Goal: Task Accomplishment & Management: Use online tool/utility

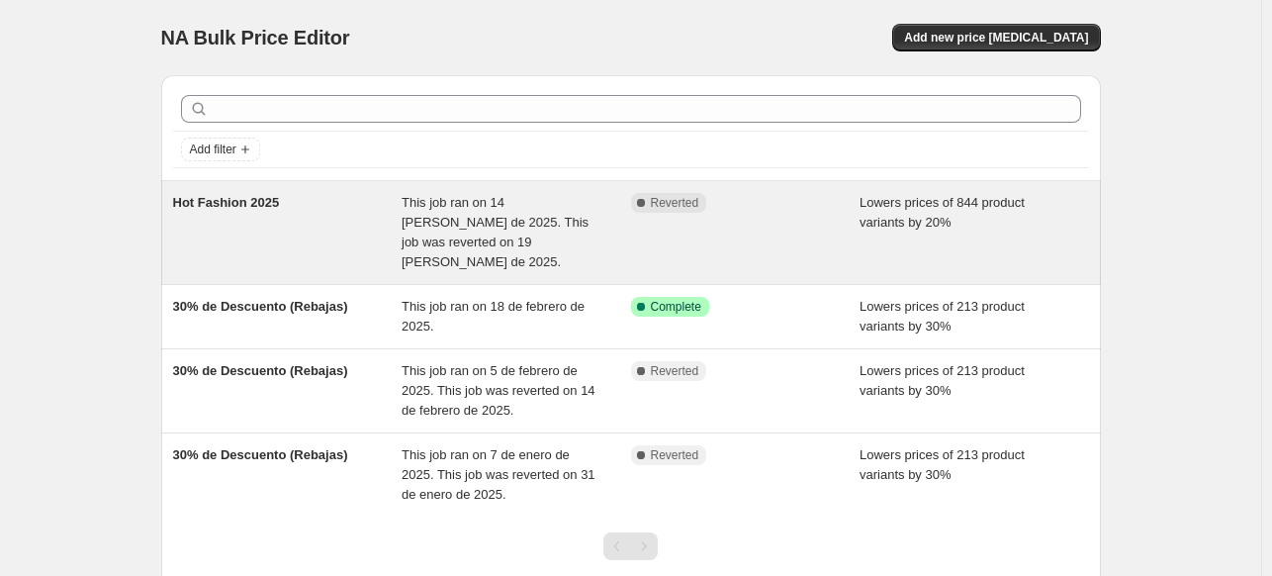
click at [473, 202] on span "This job ran on 14 [PERSON_NAME] de 2025. This job was reverted on 19 [PERSON_N…" at bounding box center [495, 232] width 187 height 74
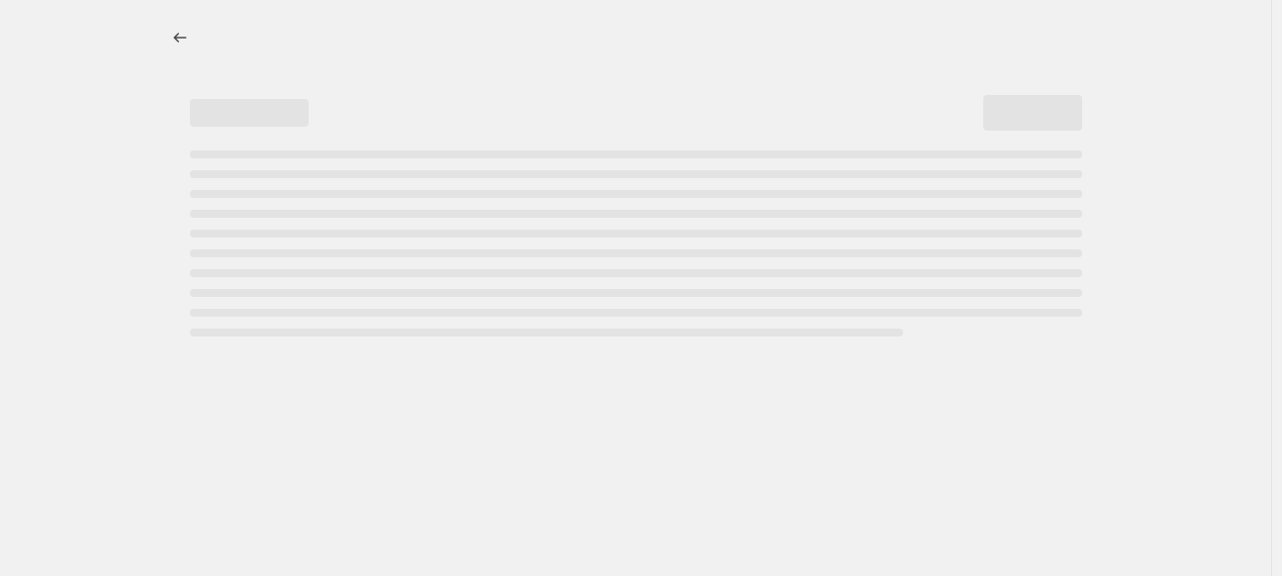
select select "percentage"
select select "collection"
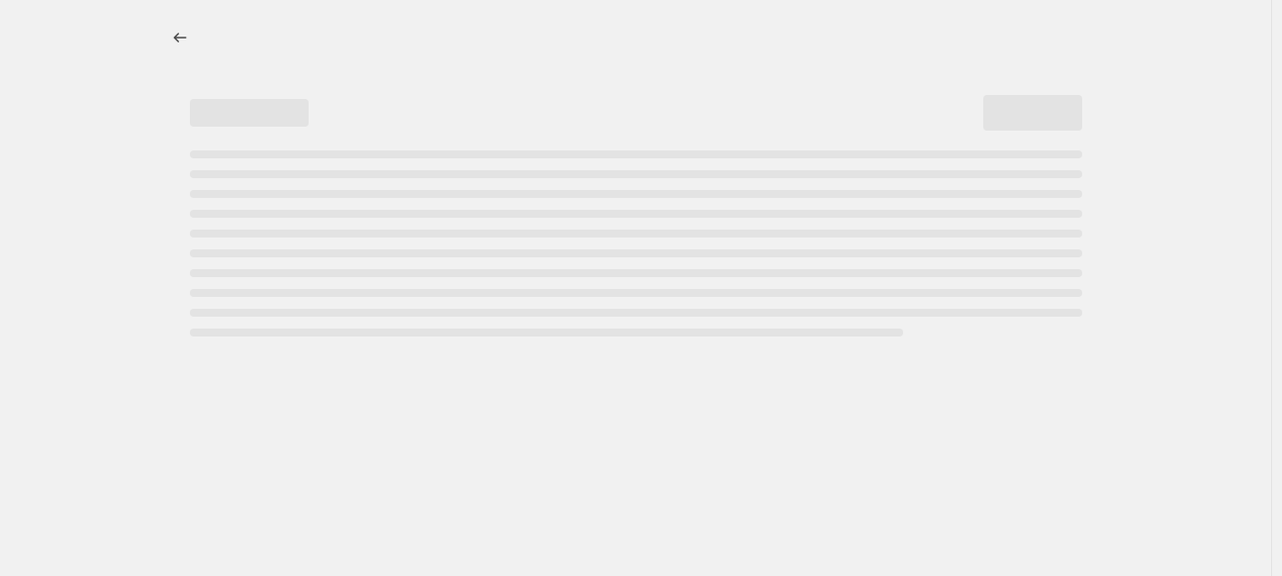
select select "collection"
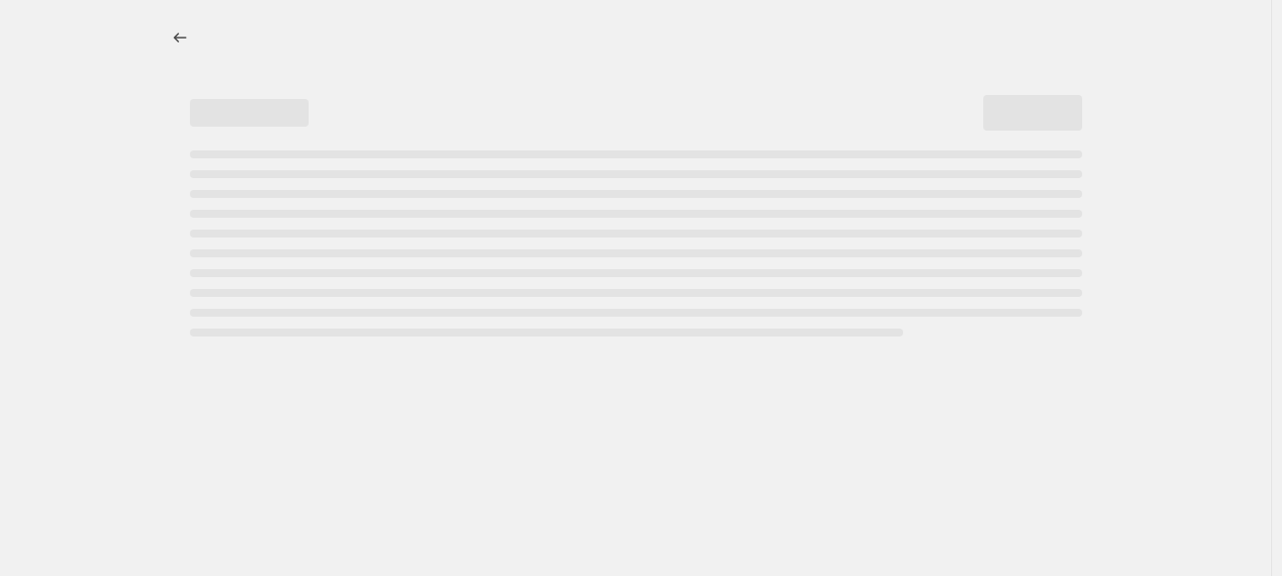
select select "collection"
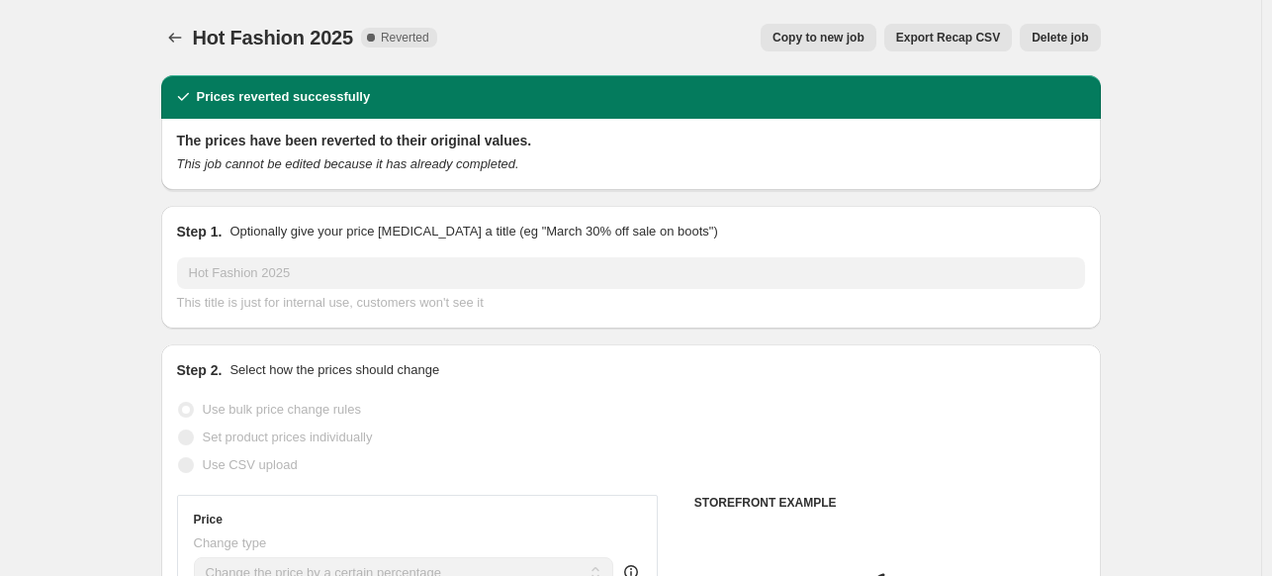
click at [839, 39] on span "Copy to new job" at bounding box center [819, 38] width 92 height 16
select select "percentage"
select select "collection"
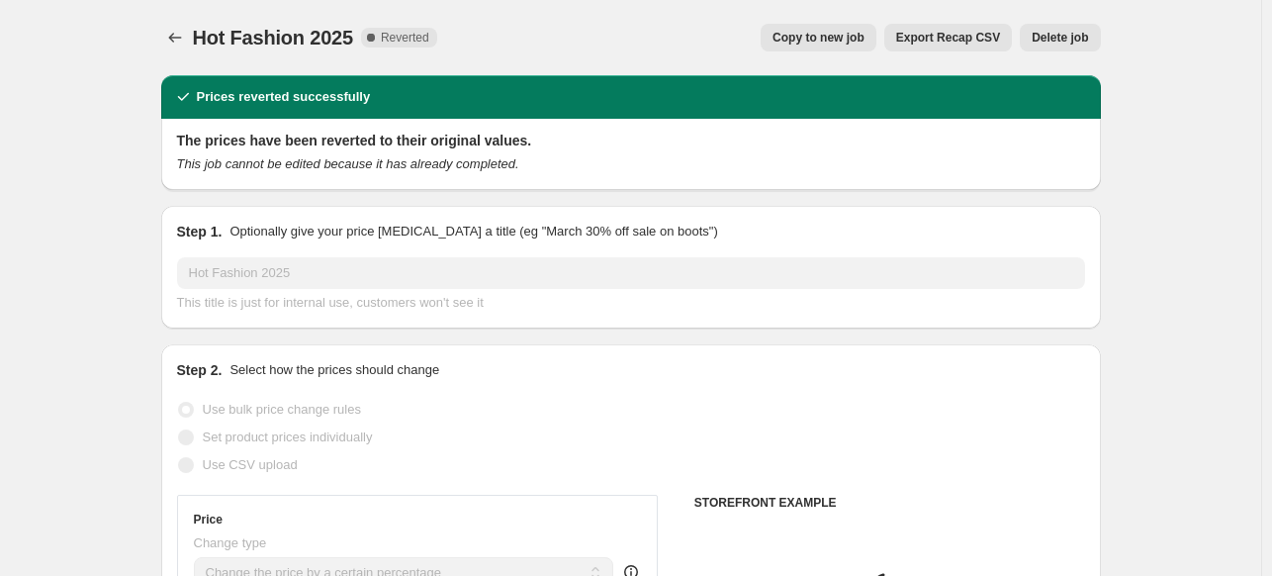
select select "collection"
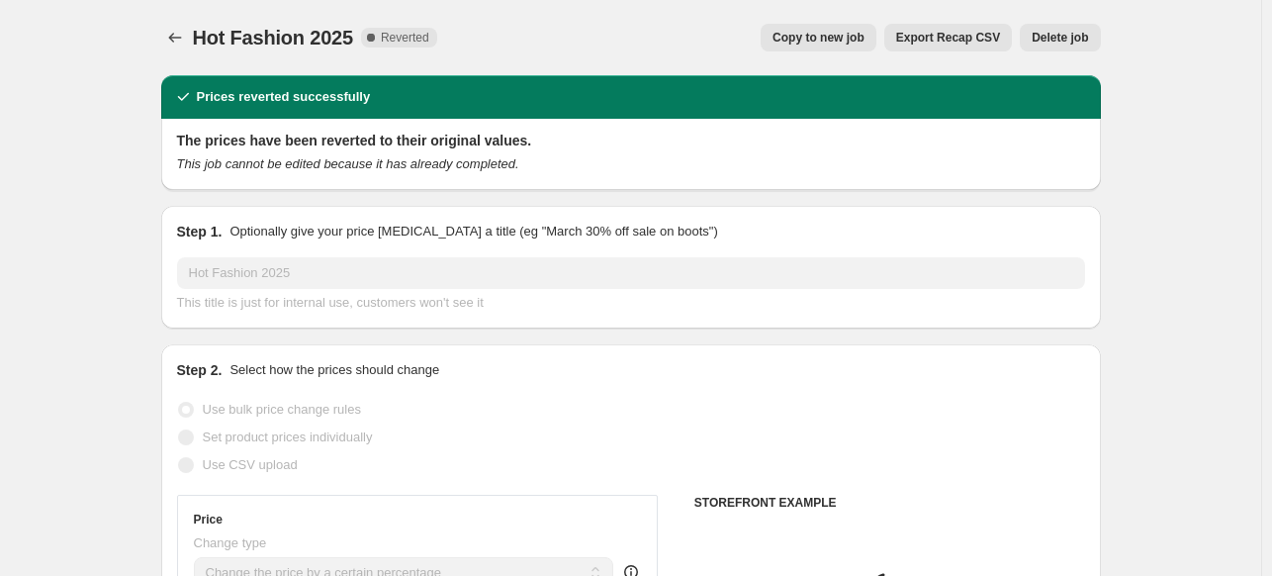
select select "collection"
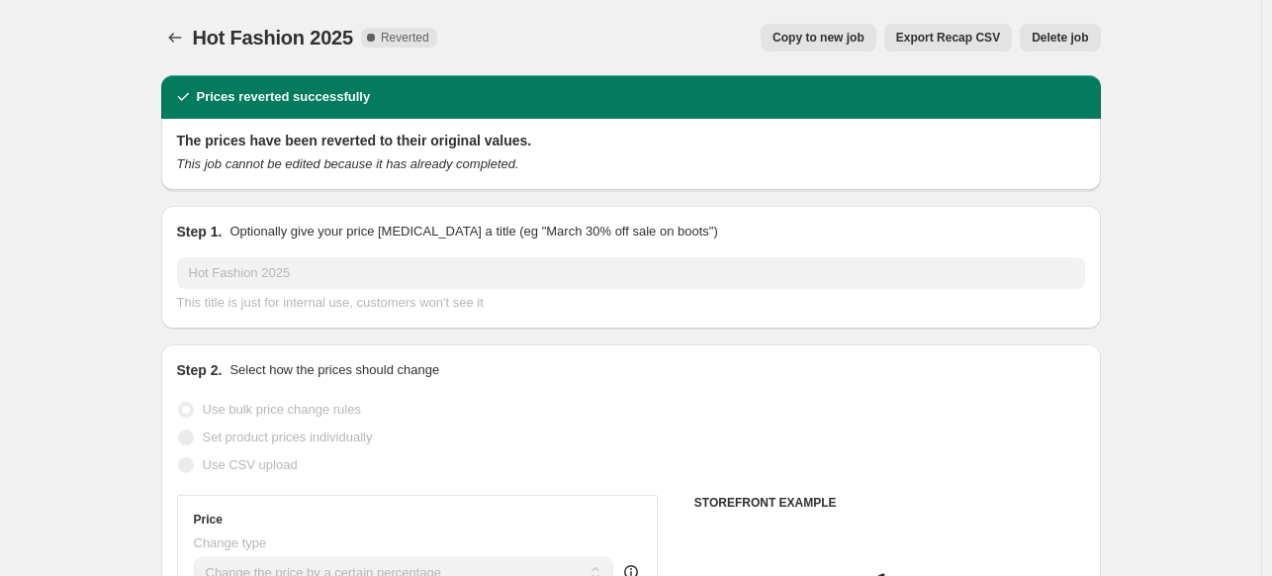
select select "collection"
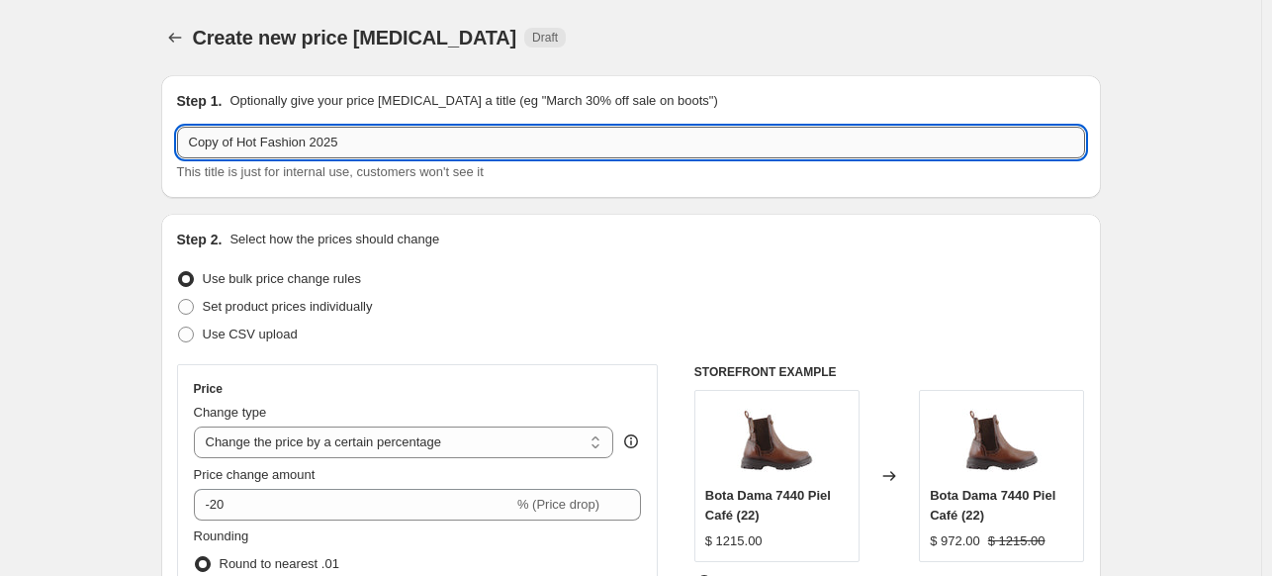
click at [226, 152] on input "Copy of Hot Fashion 2025" at bounding box center [631, 143] width 908 height 32
type input "15% OFF Septiembre 2025"
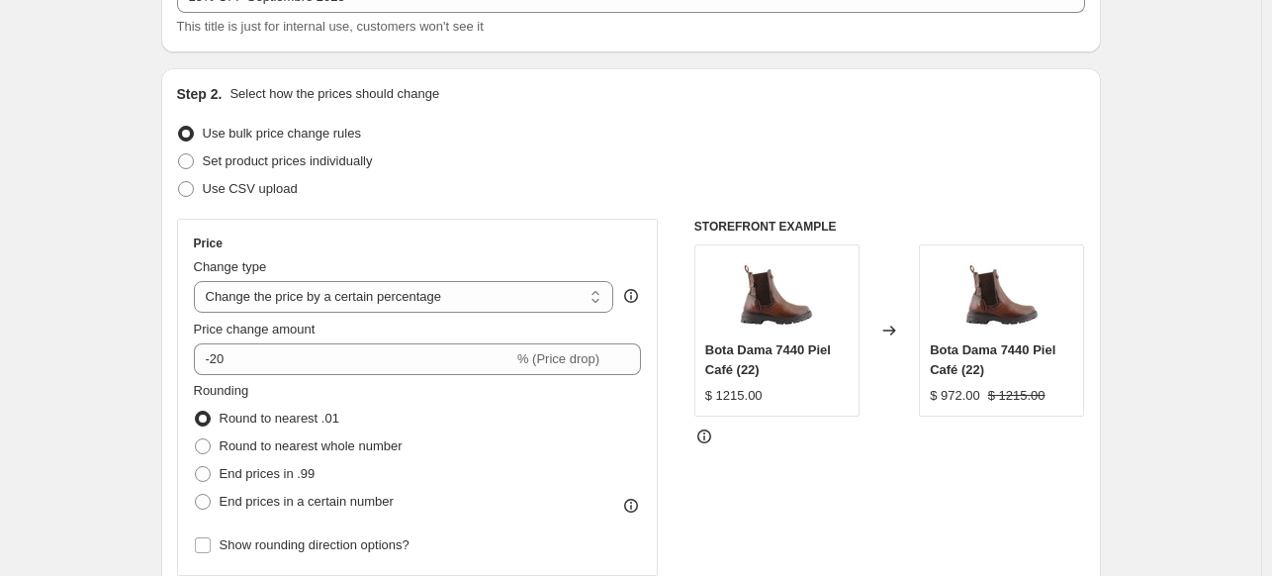
scroll to position [297, 0]
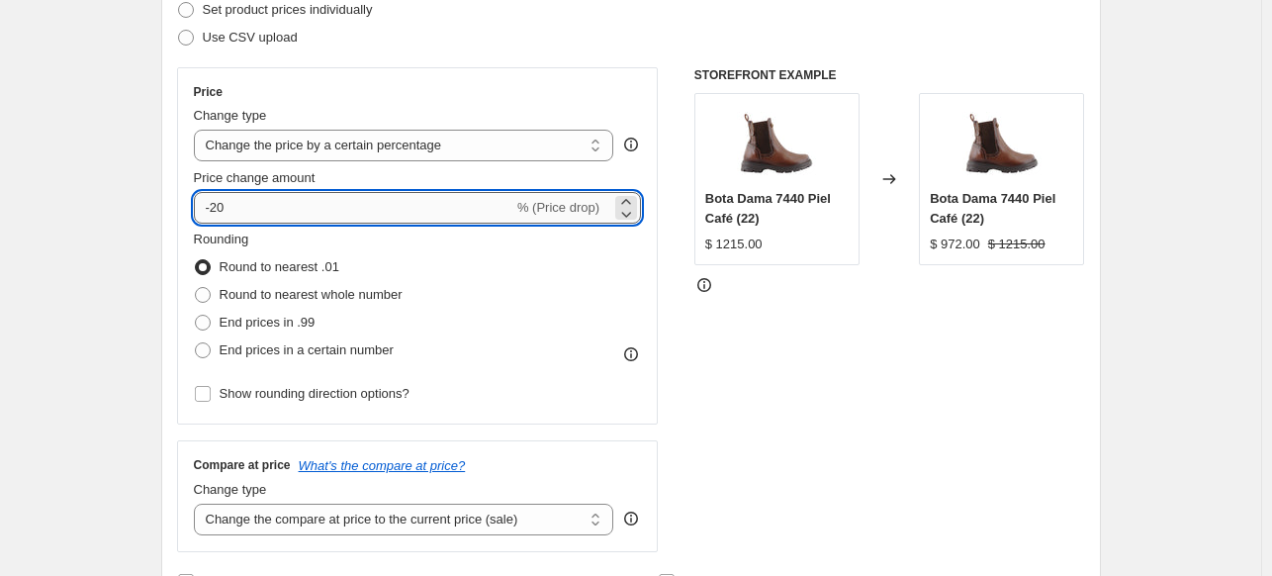
click at [254, 197] on input "-20" at bounding box center [354, 208] width 320 height 32
type input "-15"
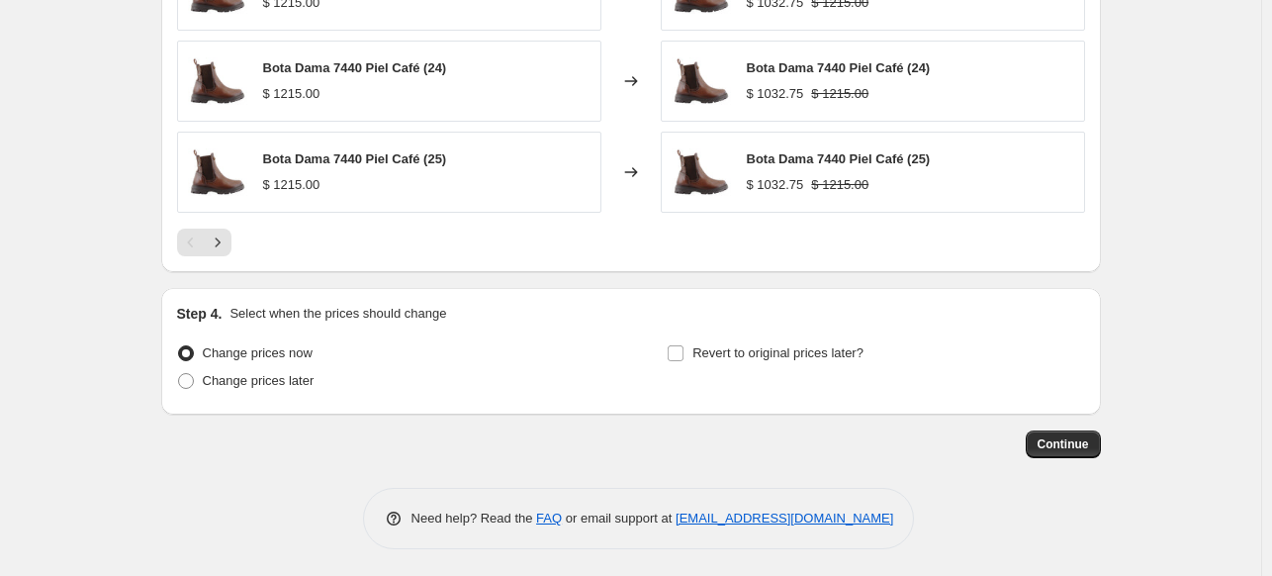
scroll to position [2188, 0]
click at [193, 379] on span at bounding box center [186, 380] width 16 height 16
click at [179, 373] on input "Change prices later" at bounding box center [178, 372] width 1 height 1
radio input "true"
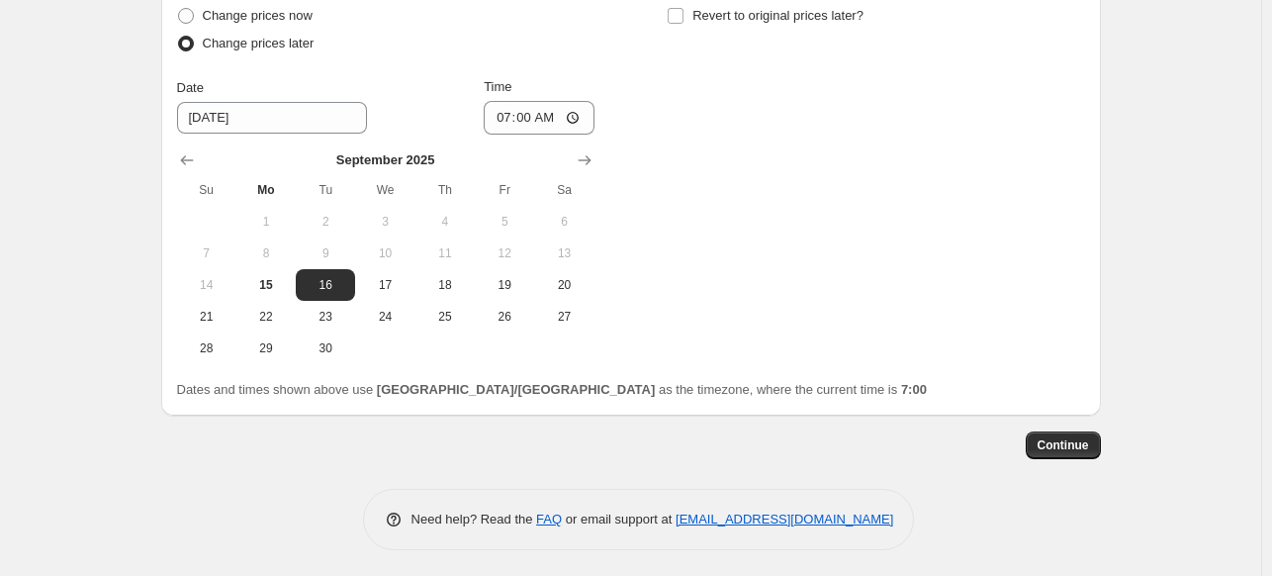
scroll to position [2525, 0]
click at [263, 283] on span "15" at bounding box center [266, 284] width 44 height 16
type input "[DATE]"
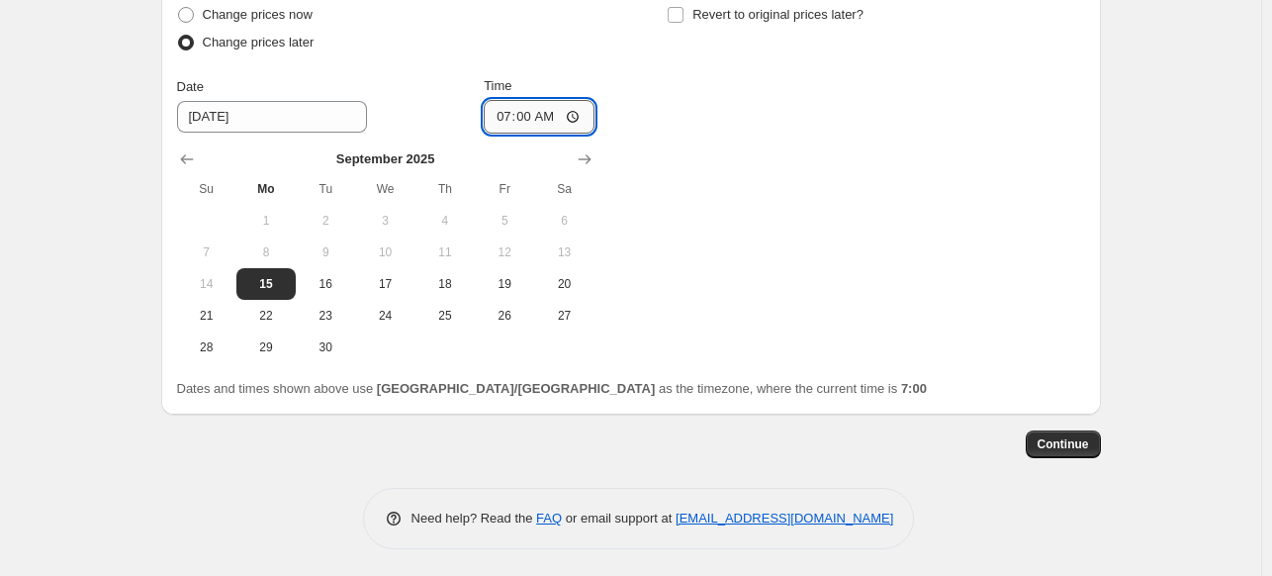
click at [502, 114] on input "07:00" at bounding box center [539, 117] width 111 height 34
type input "08:00"
click at [676, 12] on input "Revert to original prices later?" at bounding box center [676, 15] width 16 height 16
checkbox input "true"
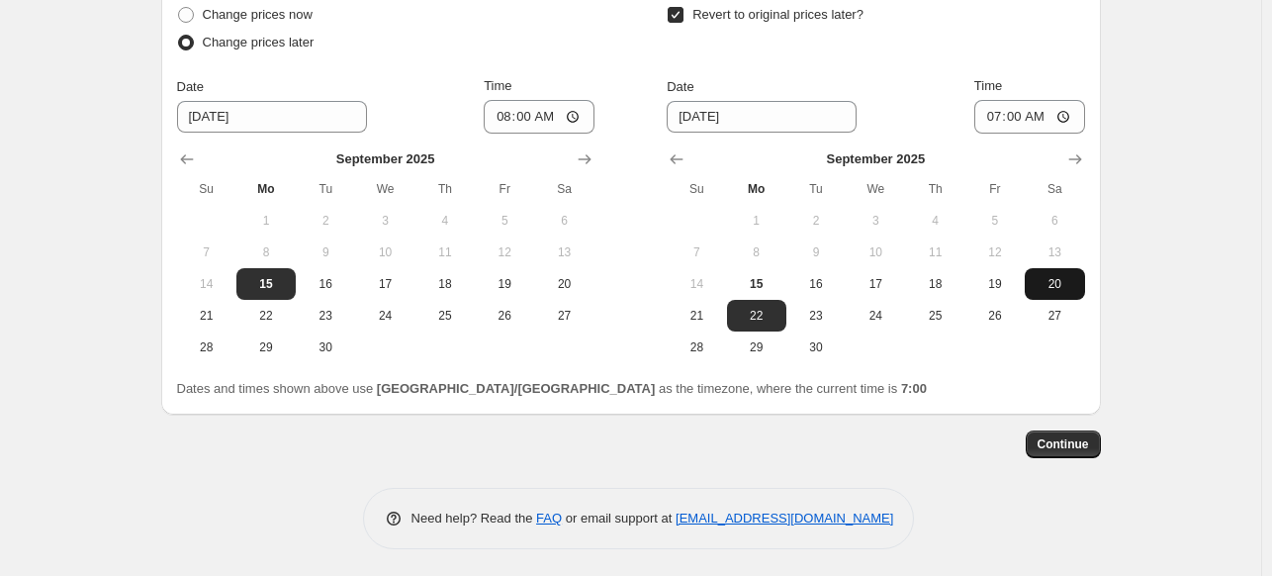
click at [1037, 284] on button "20" at bounding box center [1054, 284] width 59 height 32
type input "[DATE]"
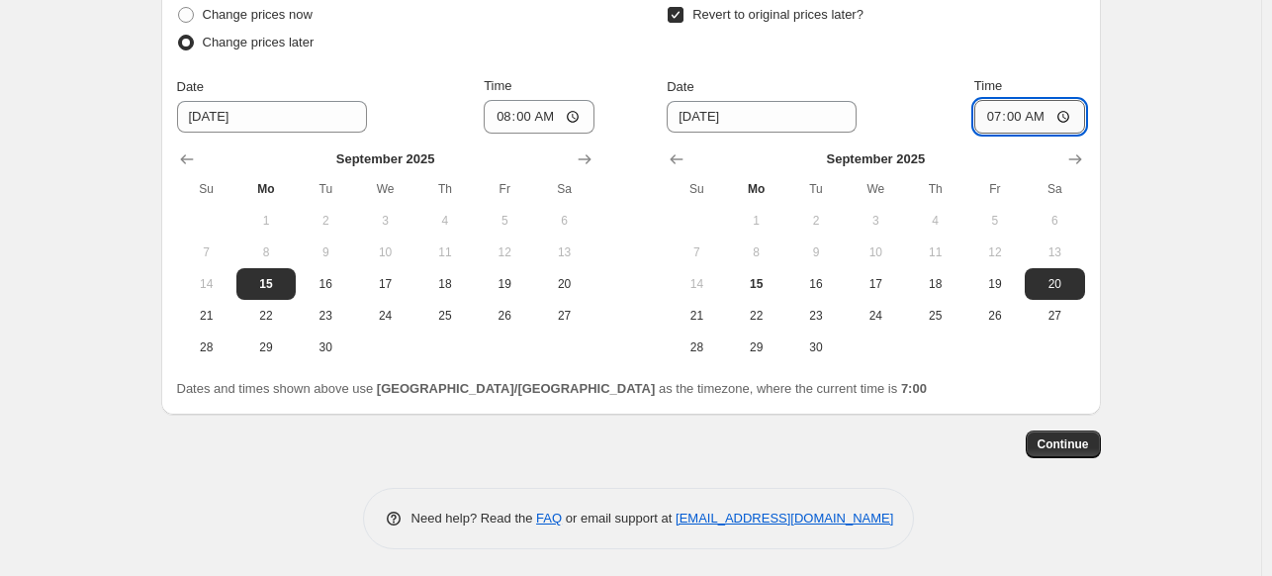
click at [989, 115] on input "07:00" at bounding box center [1029, 117] width 111 height 34
type input "05:00"
click at [1088, 434] on button "Continue" at bounding box center [1063, 444] width 75 height 28
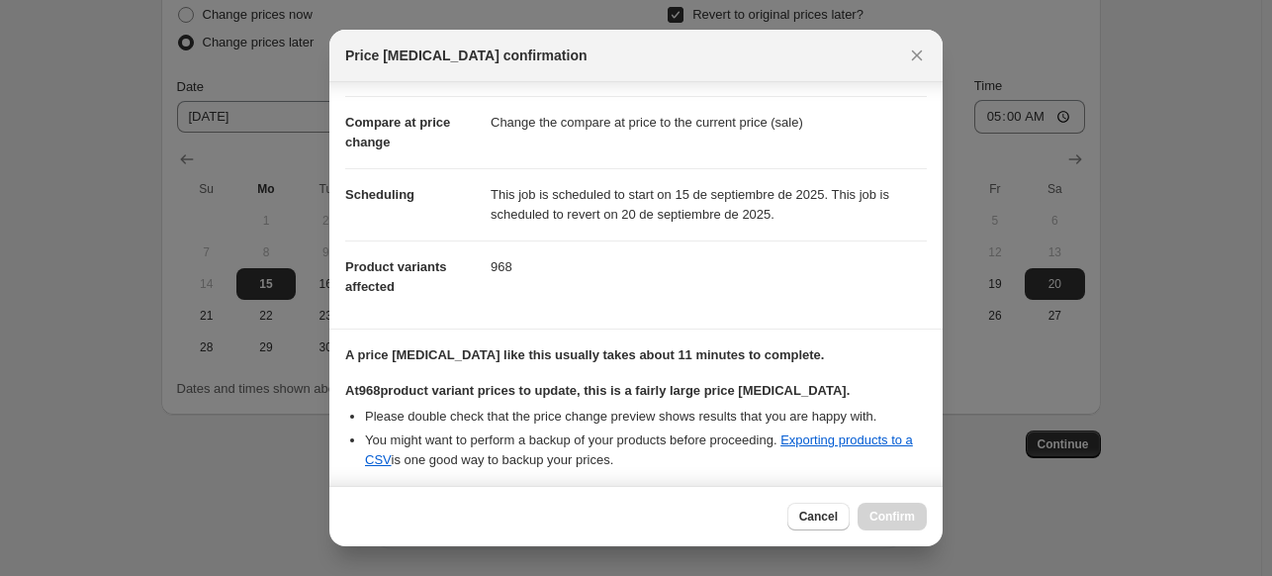
scroll to position [360, 0]
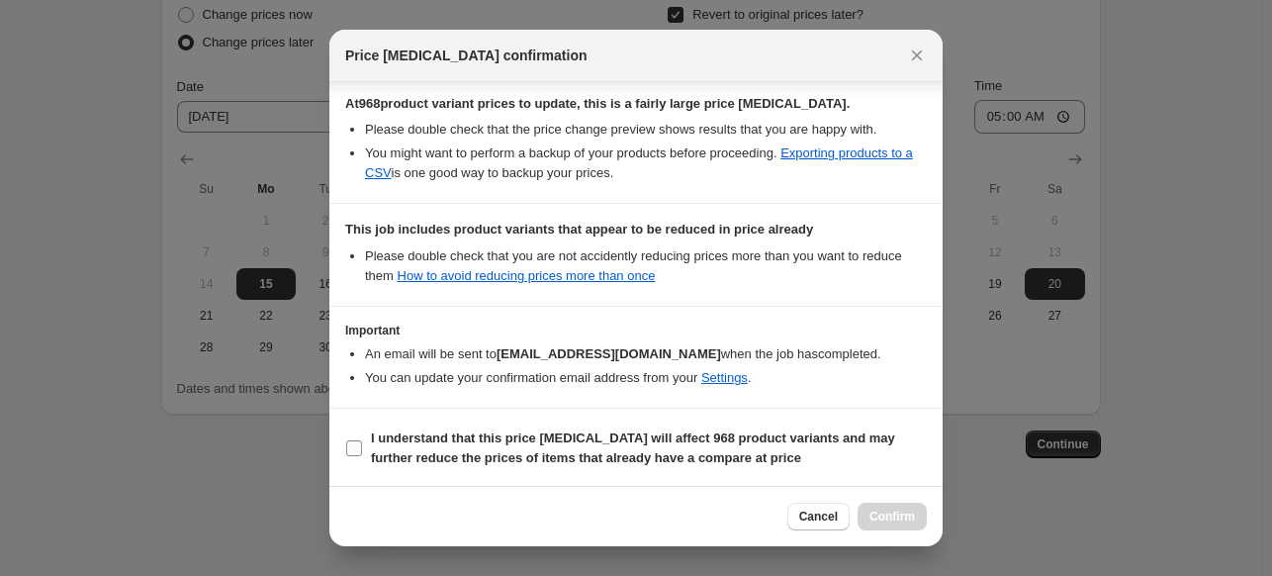
click at [355, 442] on input "I understand that this price [MEDICAL_DATA] will affect 968 product variants an…" at bounding box center [354, 448] width 16 height 16
checkbox input "true"
click at [872, 513] on span "Confirm" at bounding box center [893, 516] width 46 height 16
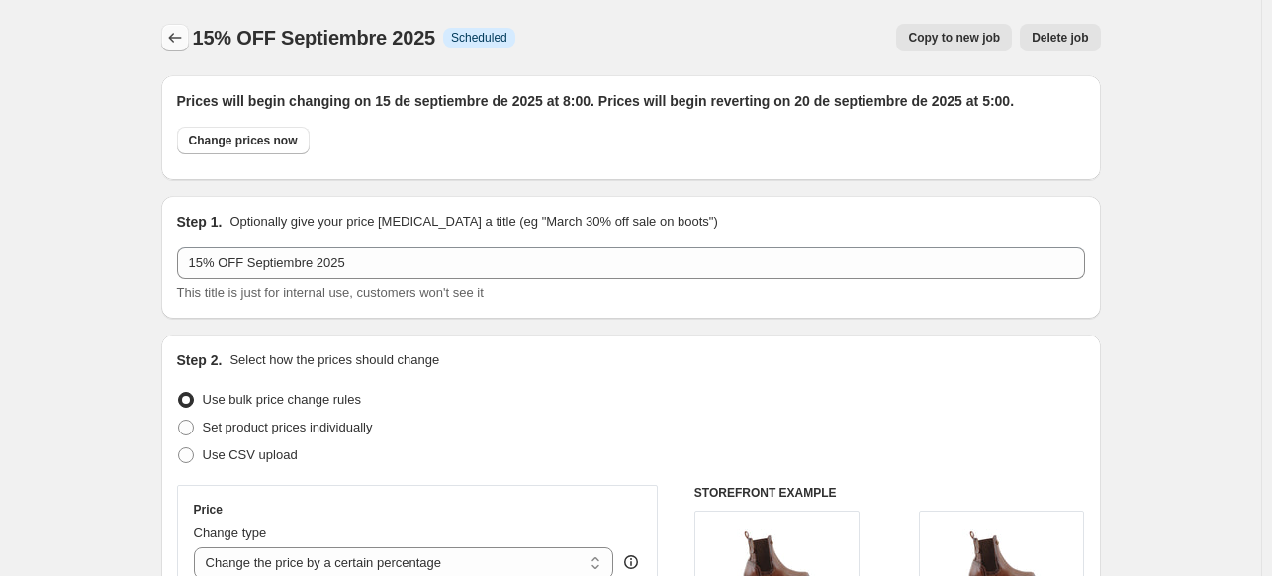
click at [171, 45] on icon "Price change jobs" at bounding box center [175, 38] width 20 height 20
